Goal: Information Seeking & Learning: Learn about a topic

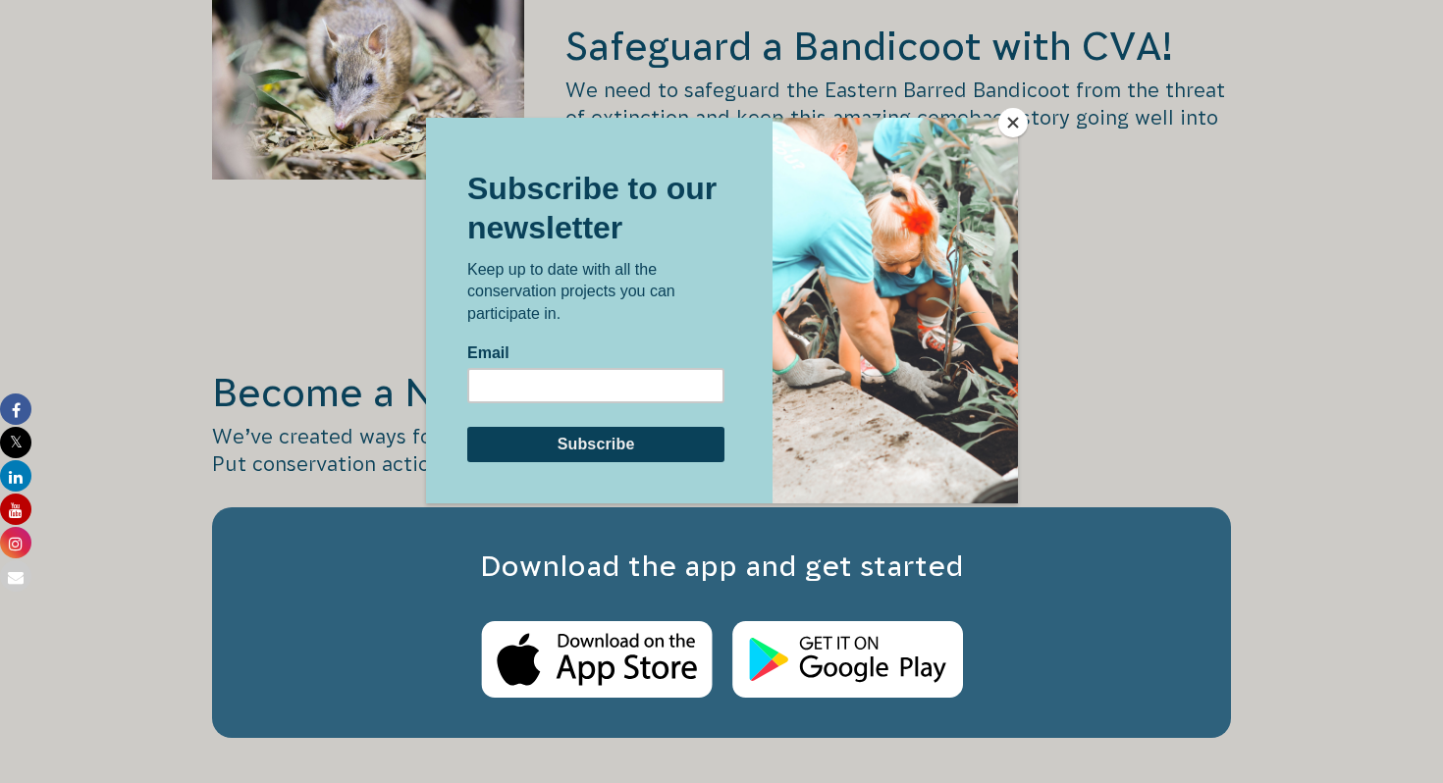
scroll to position [3211, 0]
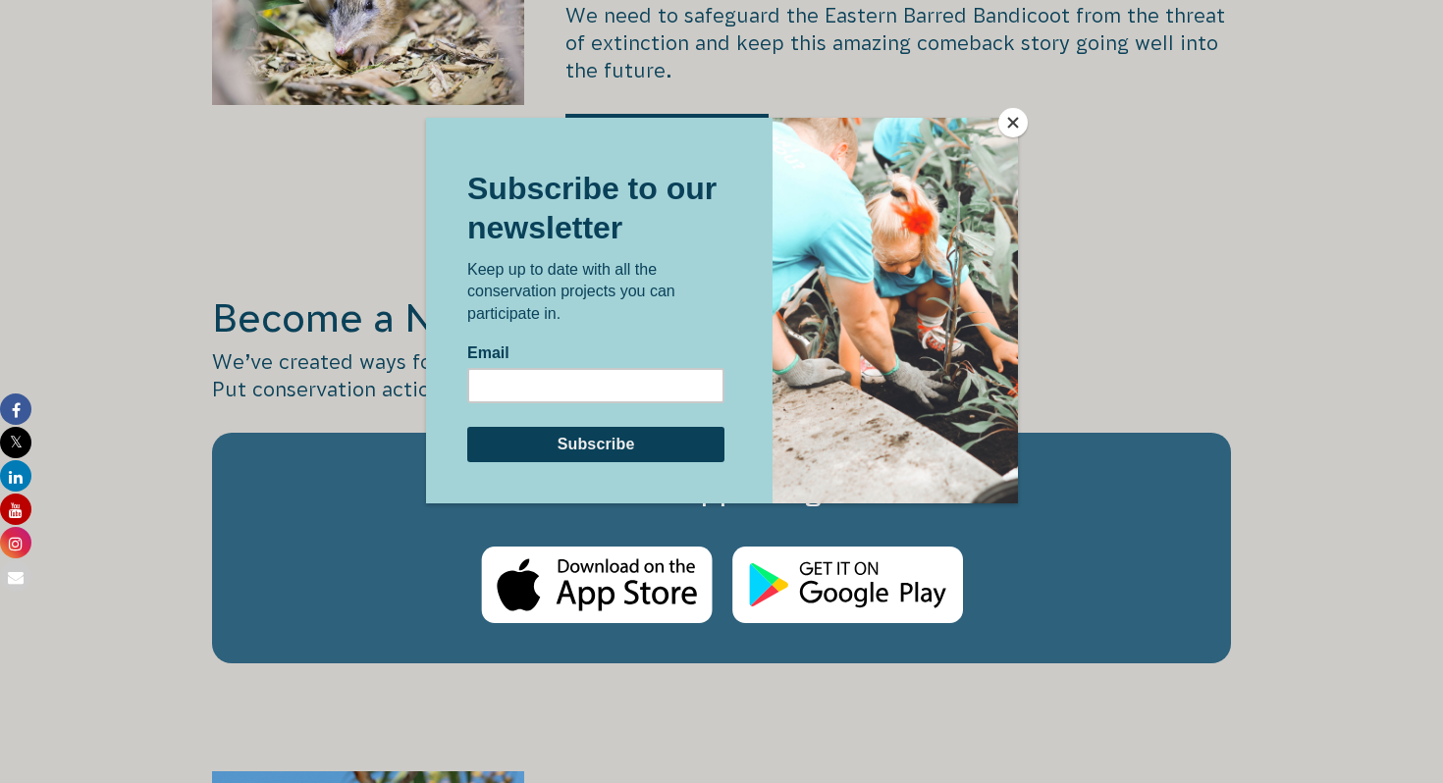
click at [1012, 113] on button "Close" at bounding box center [1012, 122] width 29 height 29
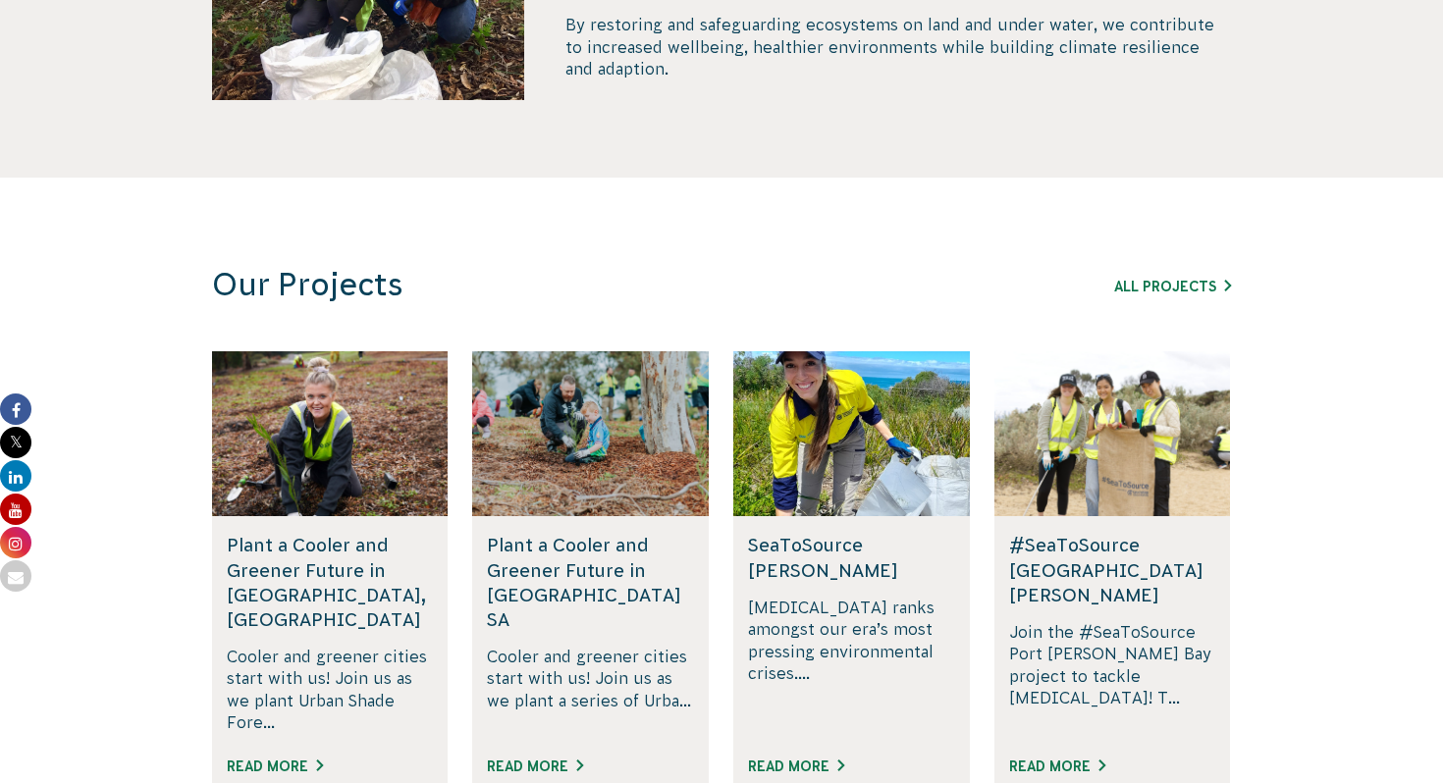
scroll to position [1178, 0]
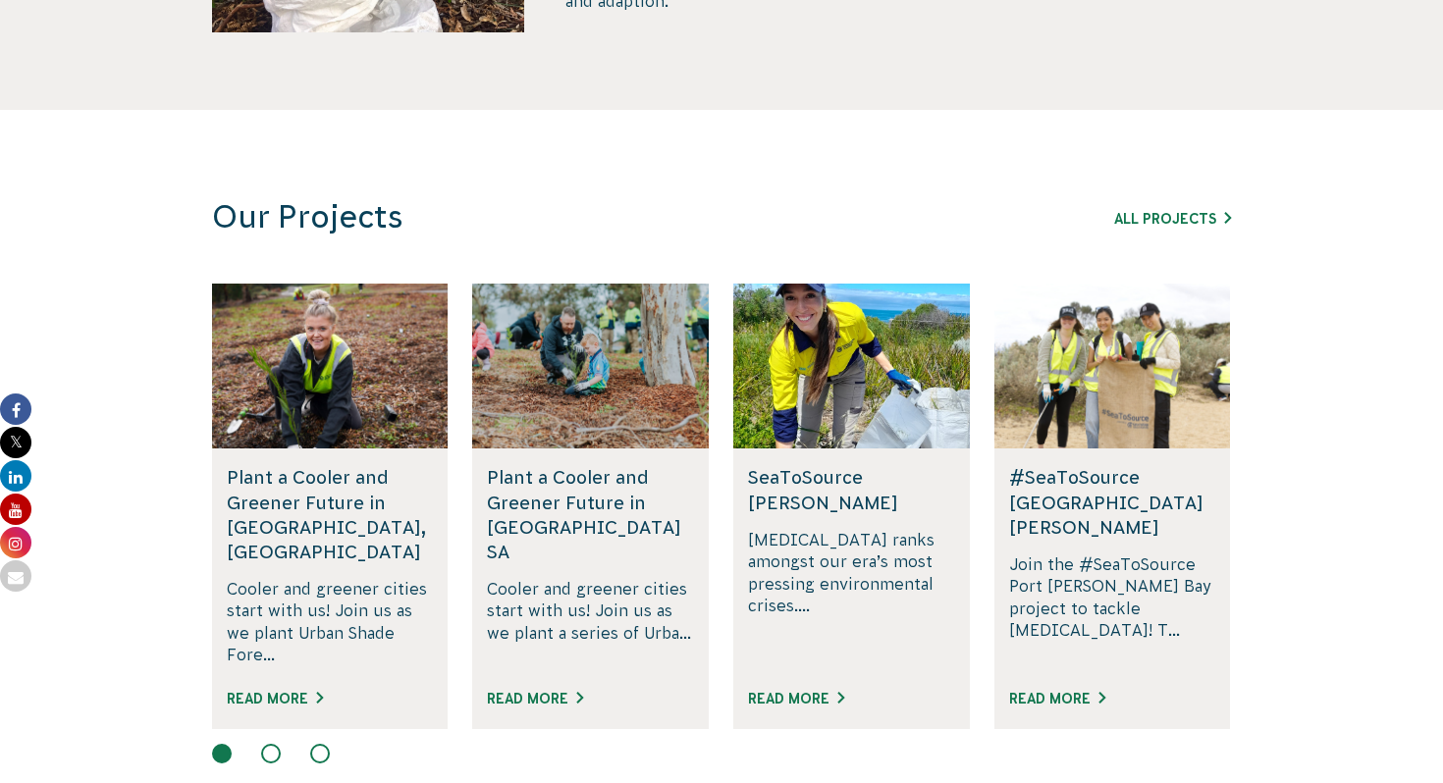
click at [1150, 227] on div "All Projects" at bounding box center [1119, 218] width 224 height 24
click at [1169, 209] on div "All Projects" at bounding box center [1119, 218] width 224 height 24
click at [1166, 215] on link "All Projects" at bounding box center [1172, 219] width 117 height 16
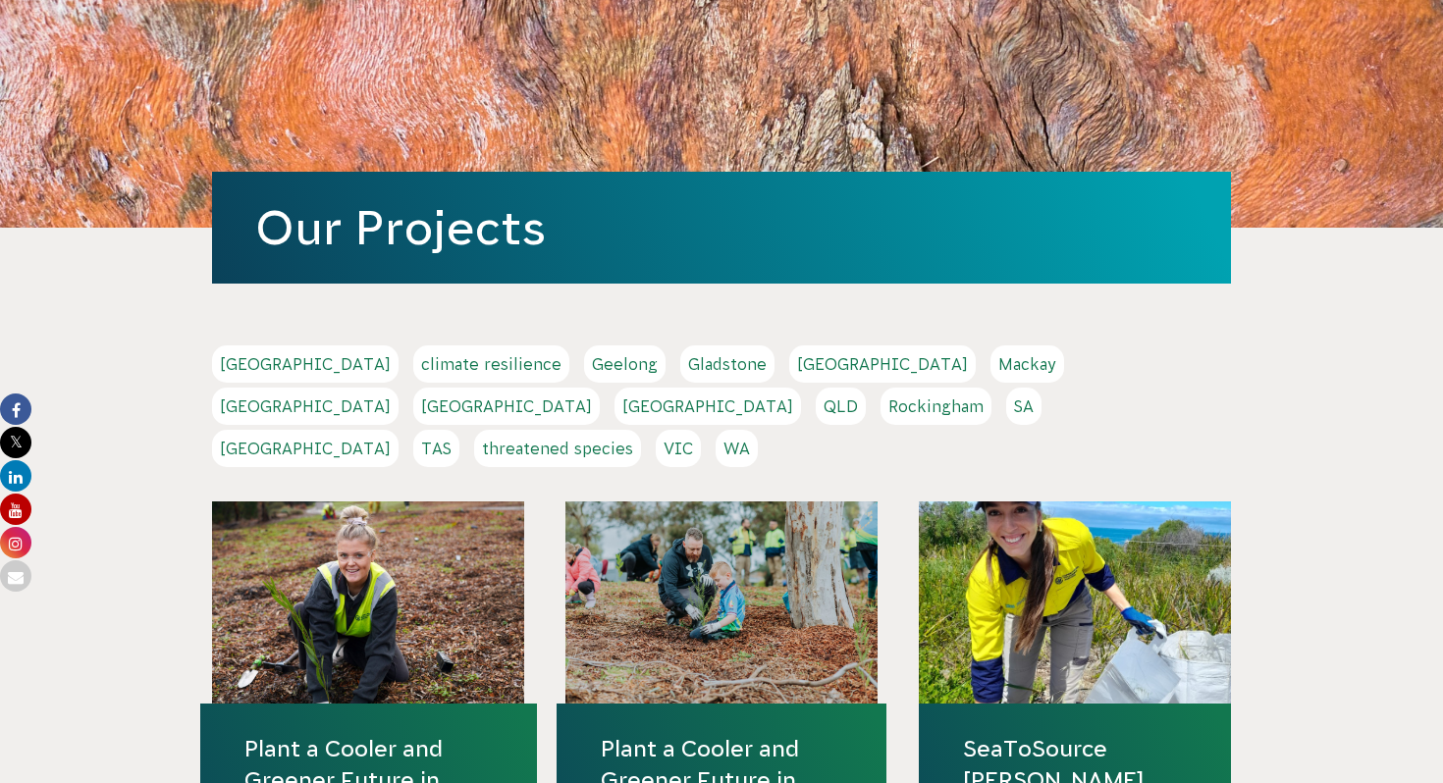
scroll to position [355, 0]
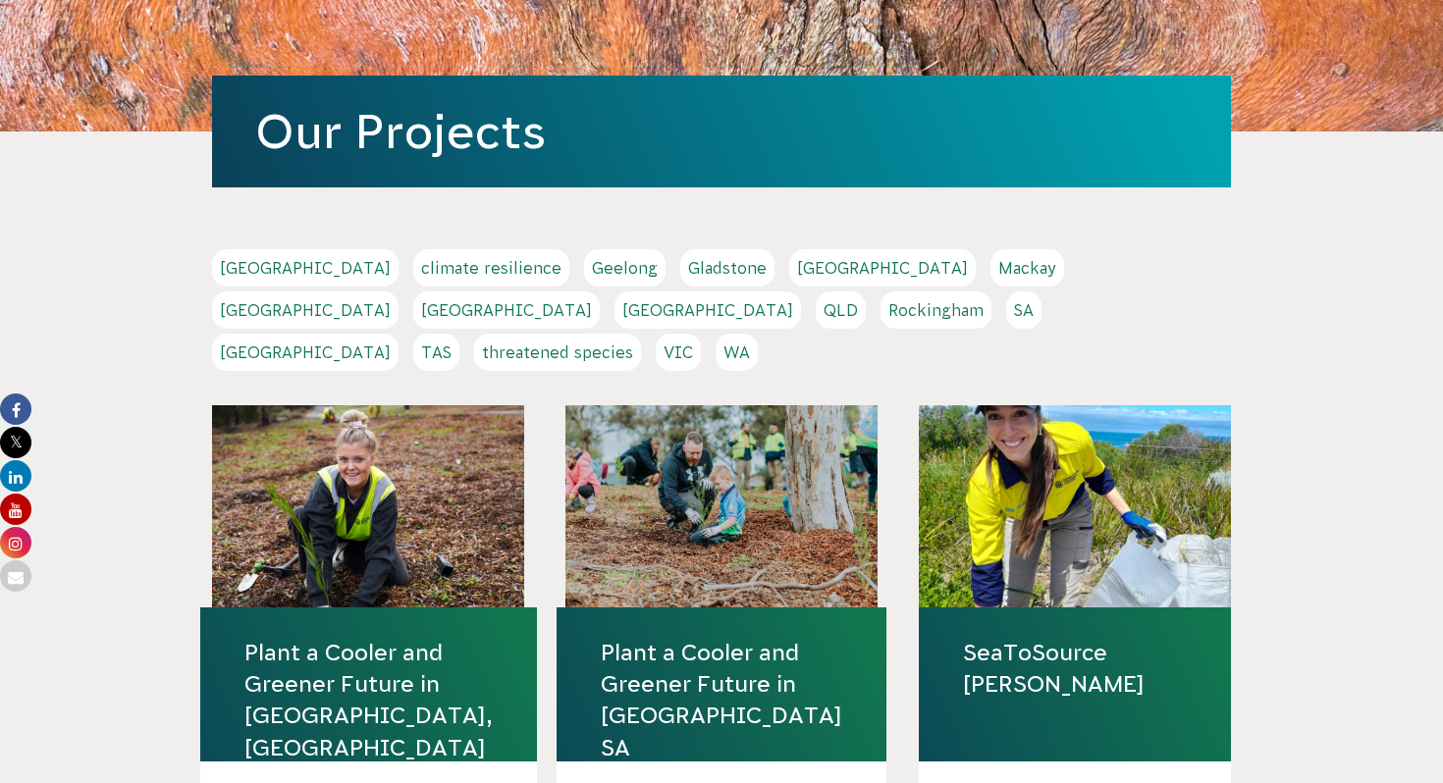
click at [399, 292] on link "Melbourne" at bounding box center [305, 310] width 187 height 37
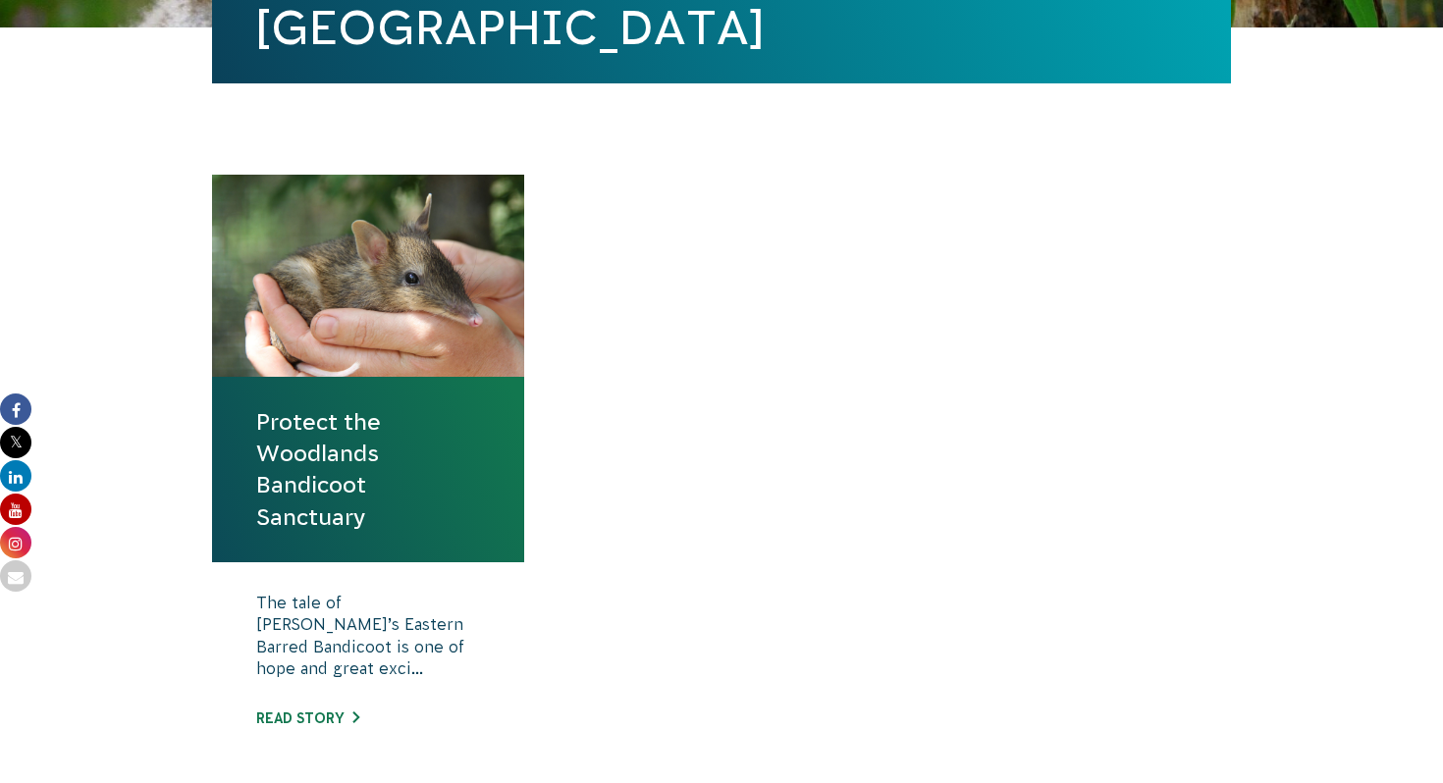
scroll to position [753, 0]
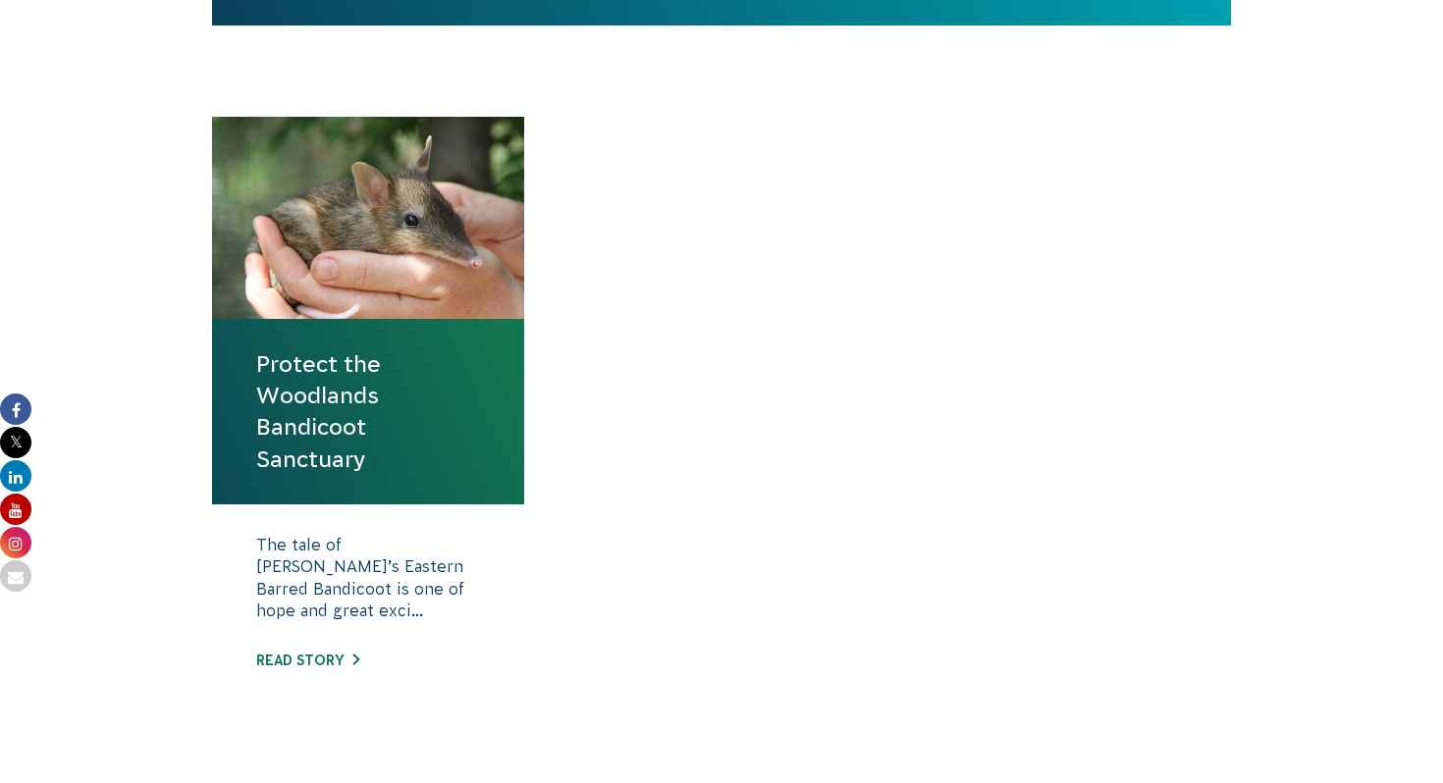
click at [446, 335] on h4 "Protect the Woodlands Bandicoot Sanctuary" at bounding box center [368, 412] width 312 height 186
click at [427, 228] on div at bounding box center [368, 218] width 312 height 202
click at [329, 654] on link "Read story" at bounding box center [307, 661] width 103 height 16
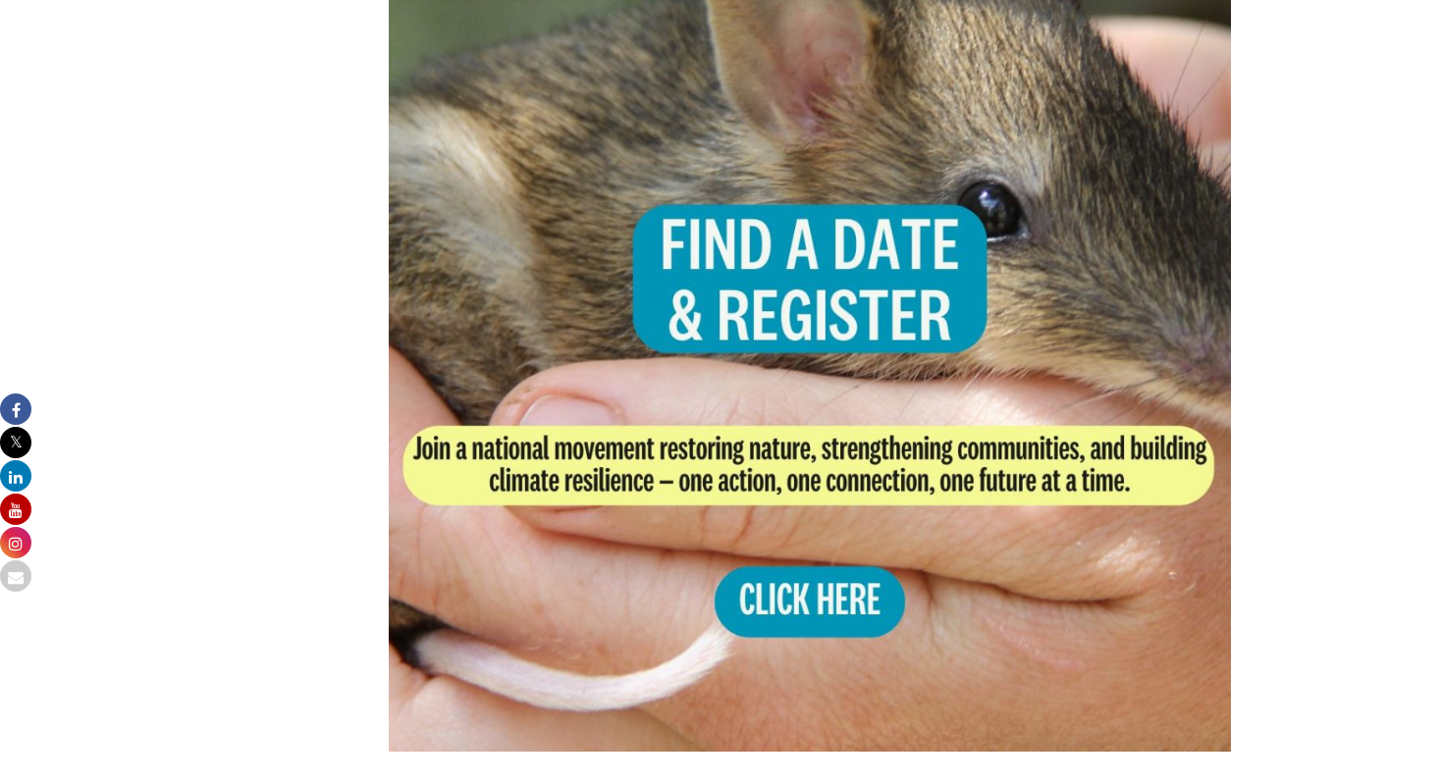
scroll to position [4083, 0]
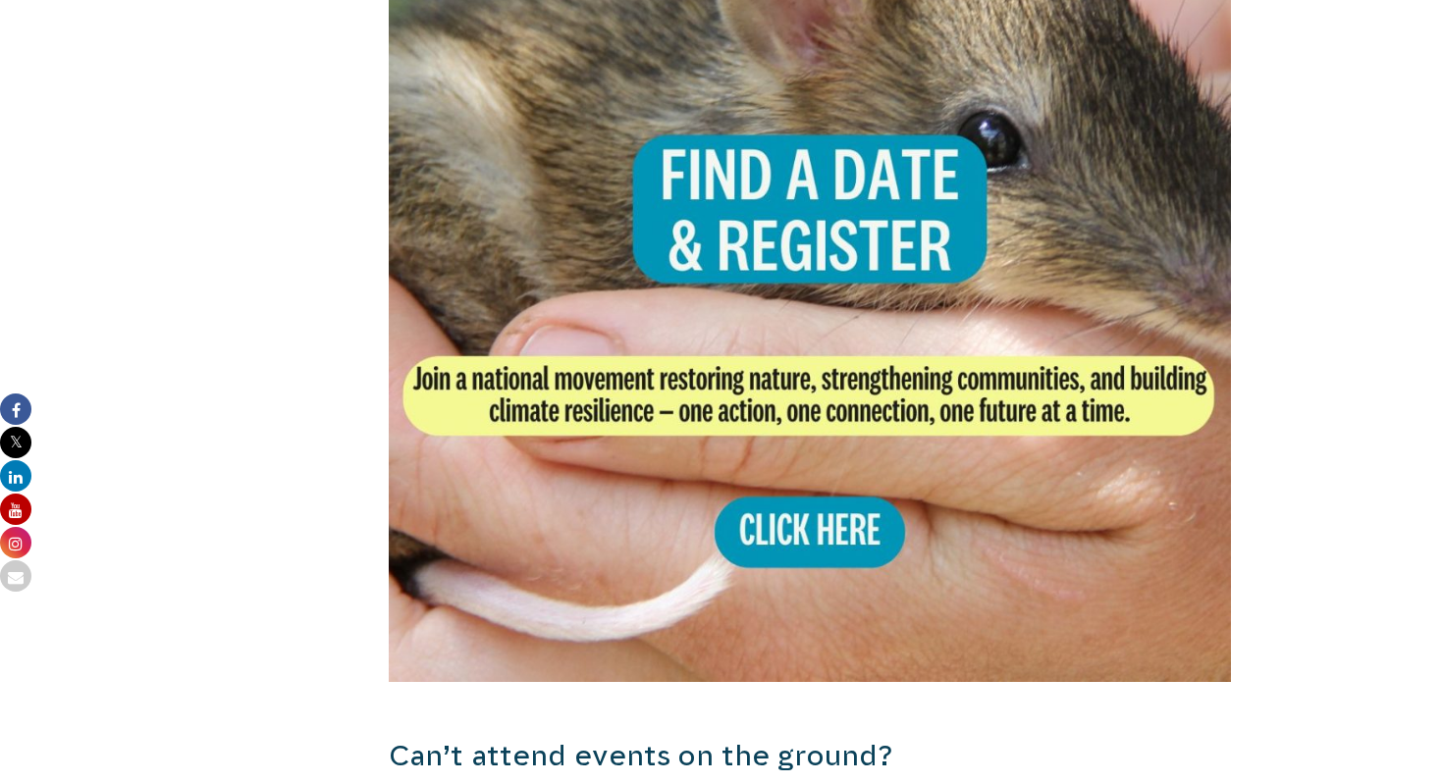
click at [834, 511] on img at bounding box center [810, 261] width 842 height 842
